Goal: Information Seeking & Learning: Learn about a topic

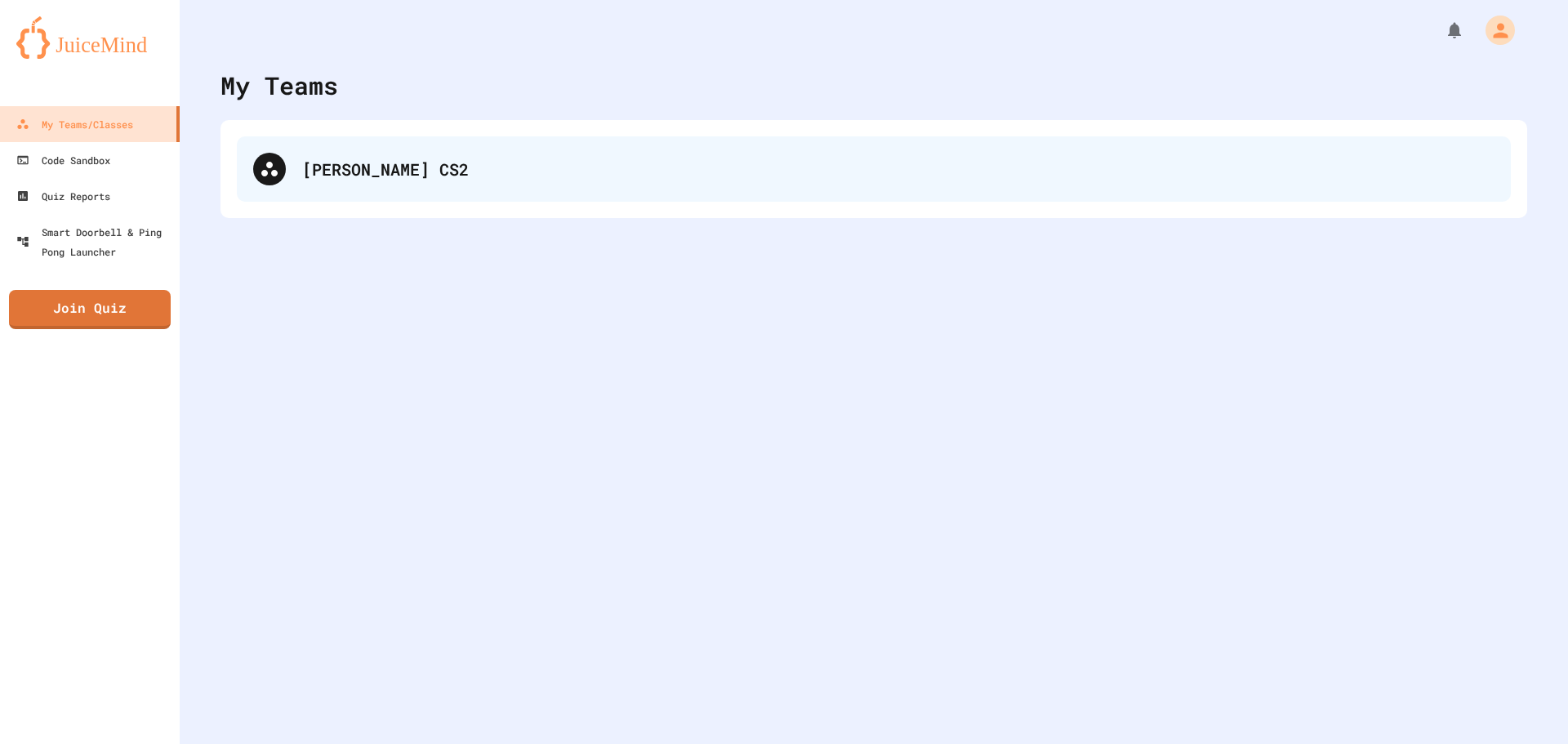
click at [403, 168] on div "[PERSON_NAME] CS2" at bounding box center [898, 169] width 1192 height 25
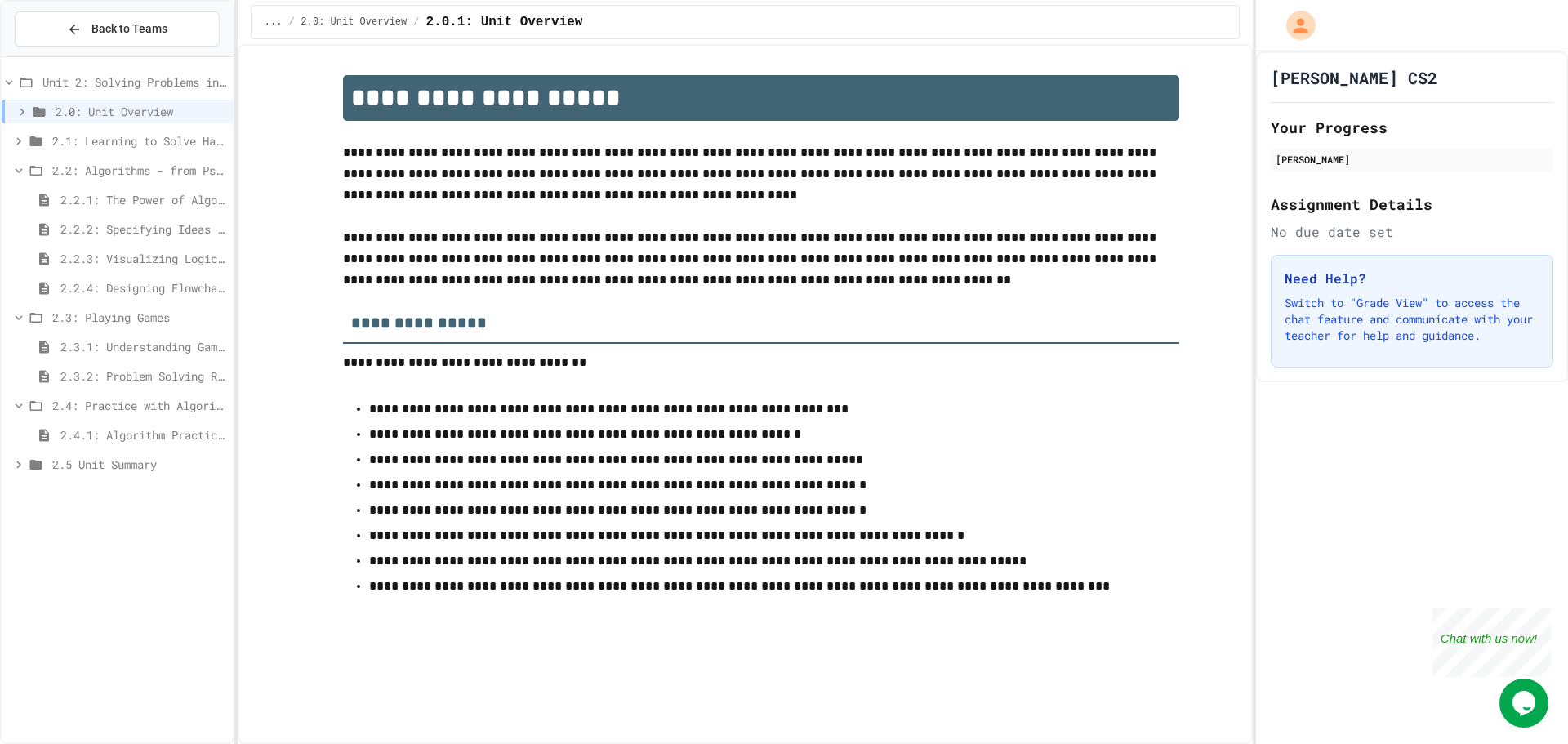
click at [182, 342] on span "2.3.1: Understanding Games with Flowcharts" at bounding box center [143, 346] width 166 height 17
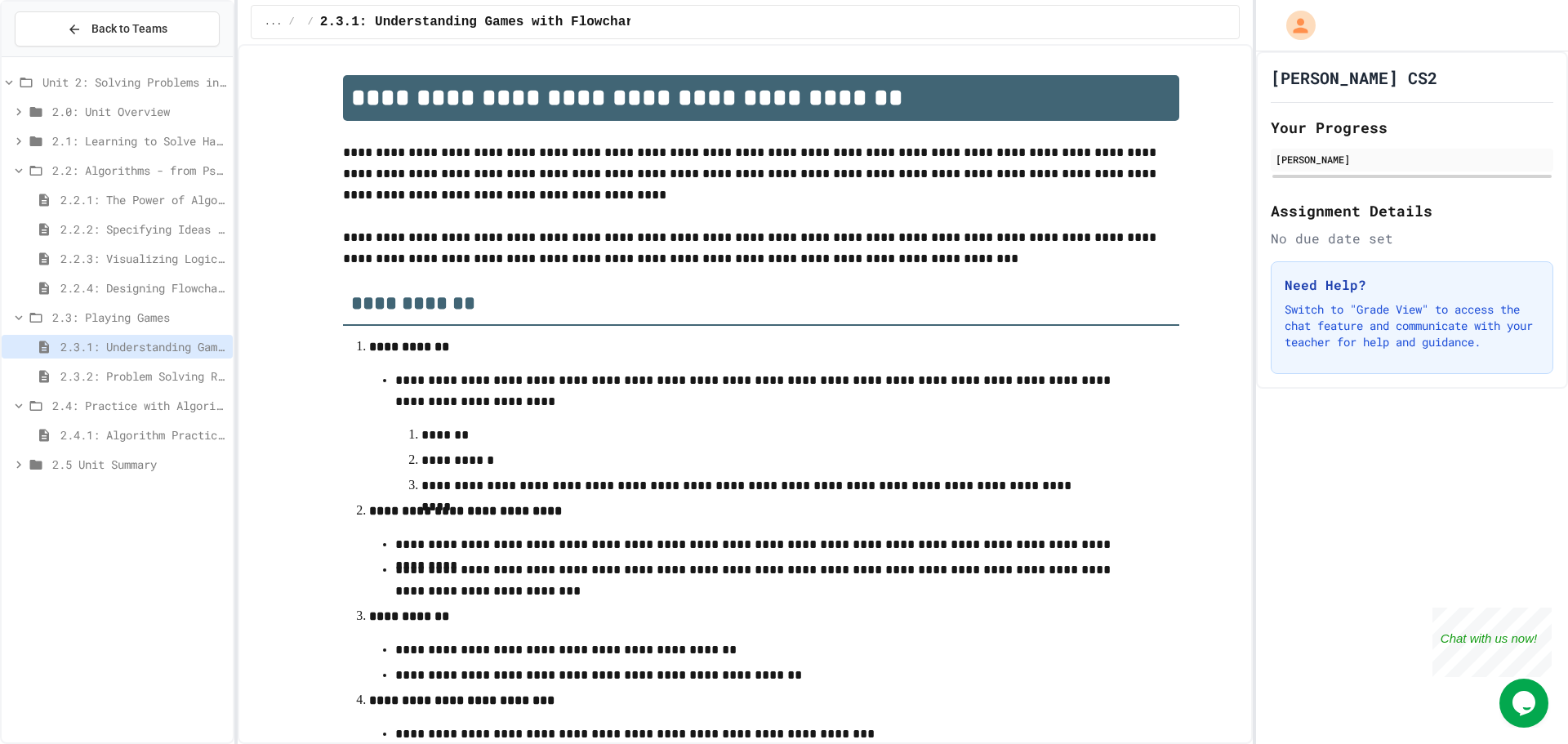
click at [161, 386] on div "2.3.2: Problem Solving Reflection" at bounding box center [117, 376] width 231 height 24
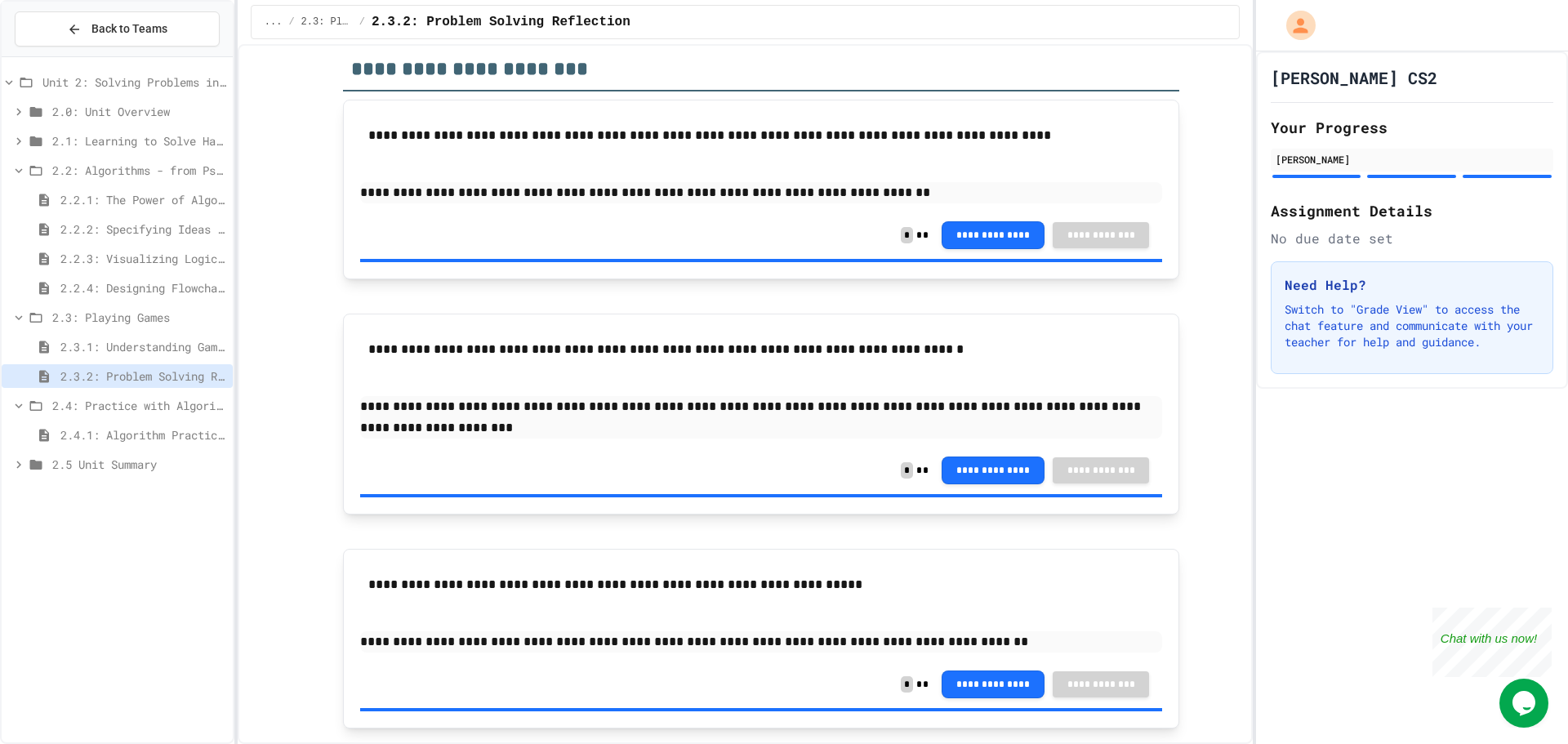
scroll to position [172, 0]
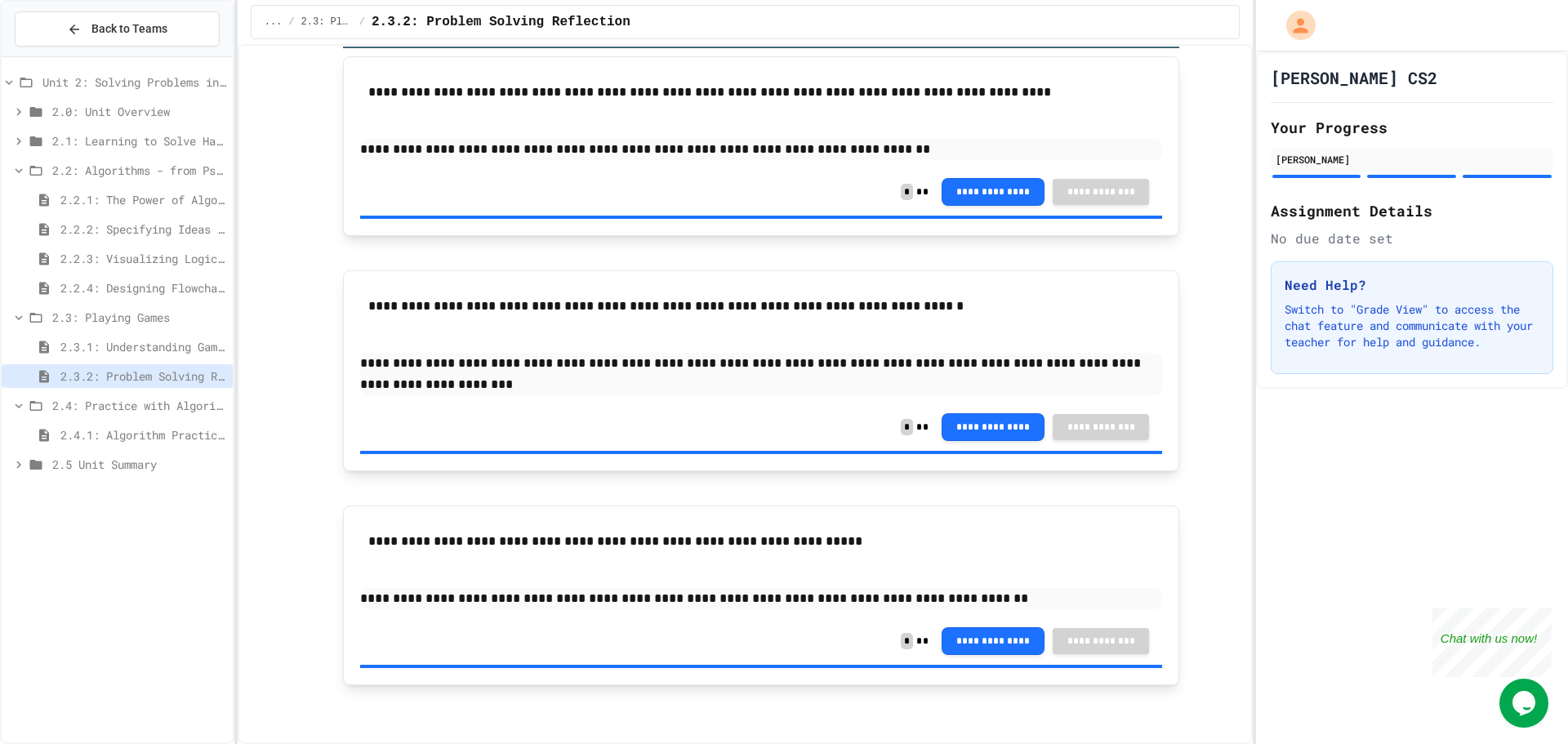
click at [54, 417] on div "2.4: Practice with Algorithms" at bounding box center [117, 405] width 231 height 24
click at [57, 404] on span "2.4: Practice with Algorithms" at bounding box center [139, 405] width 174 height 17
click at [63, 443] on span "2.4.1: Algorithm Practice Exercises" at bounding box center [143, 434] width 166 height 17
